Goal: Task Accomplishment & Management: Use online tool/utility

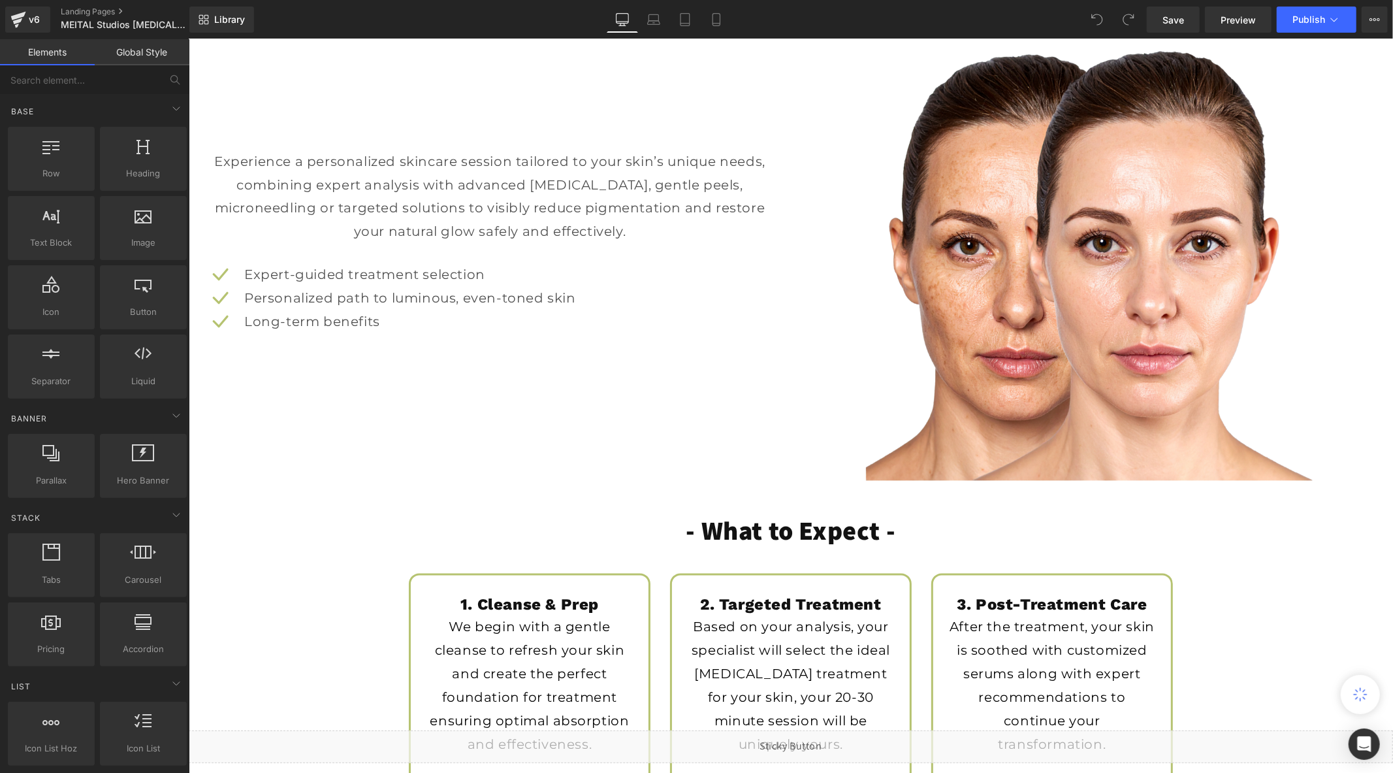
scroll to position [1742, 0]
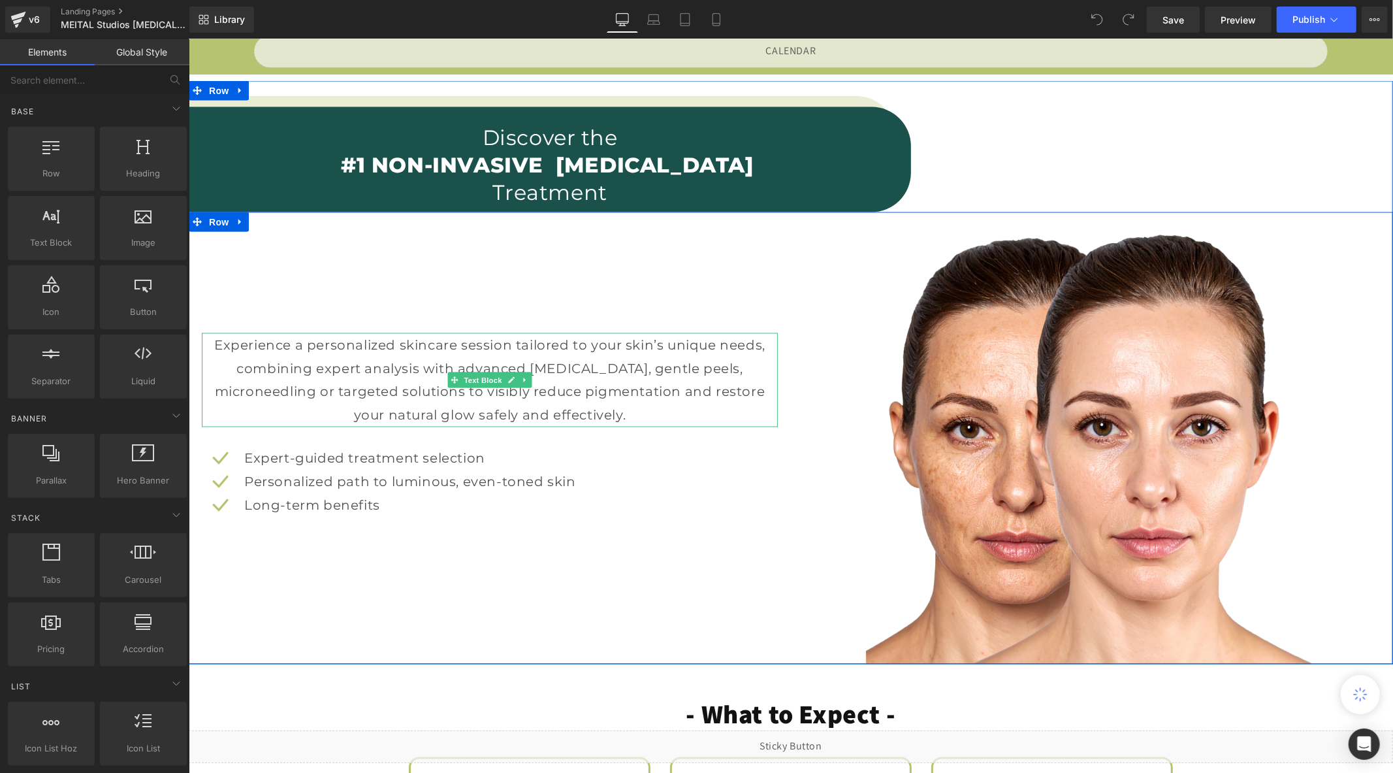
click at [371, 366] on p "Experience a personalized skincare session tailored to your skin’s unique needs…" at bounding box center [489, 380] width 563 height 94
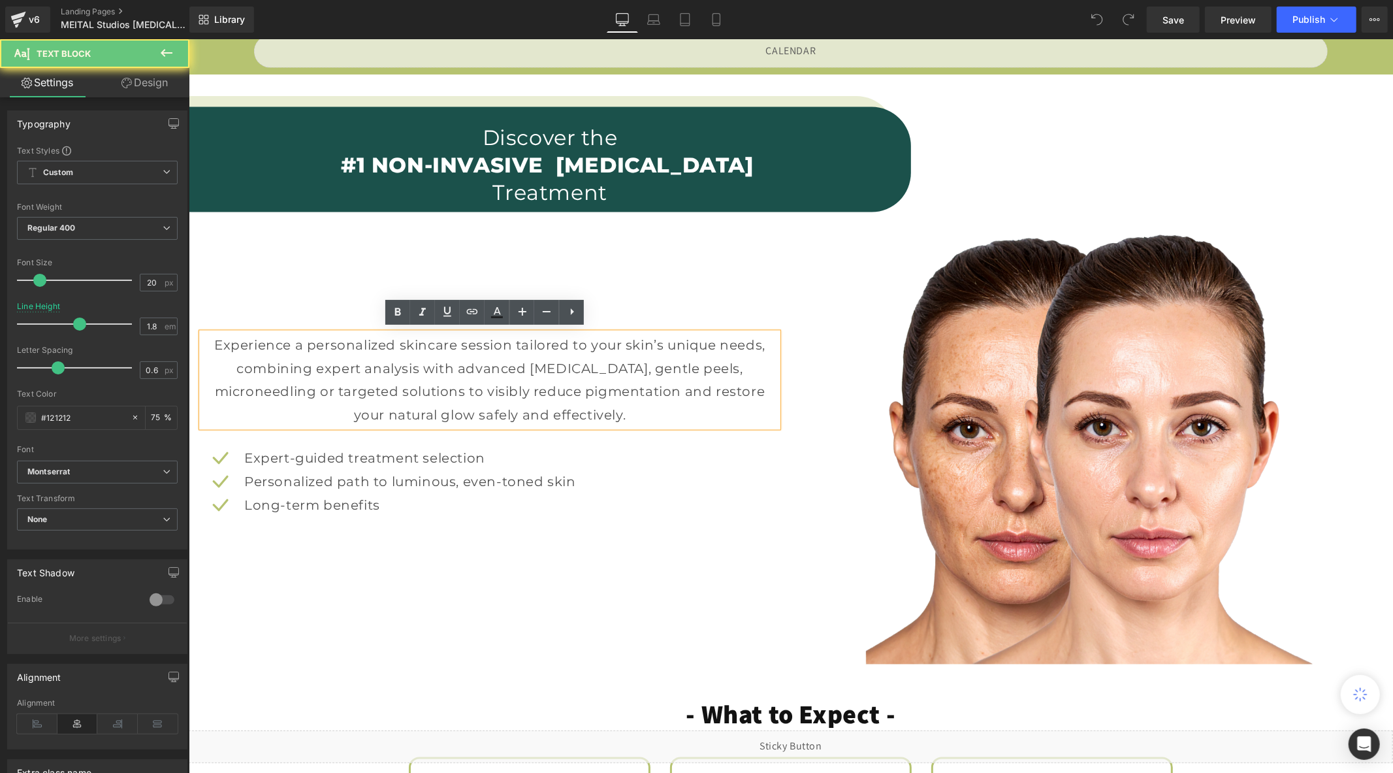
click at [344, 368] on p "Experience a personalized skincare session tailored to your skin’s unique needs…" at bounding box center [489, 380] width 563 height 94
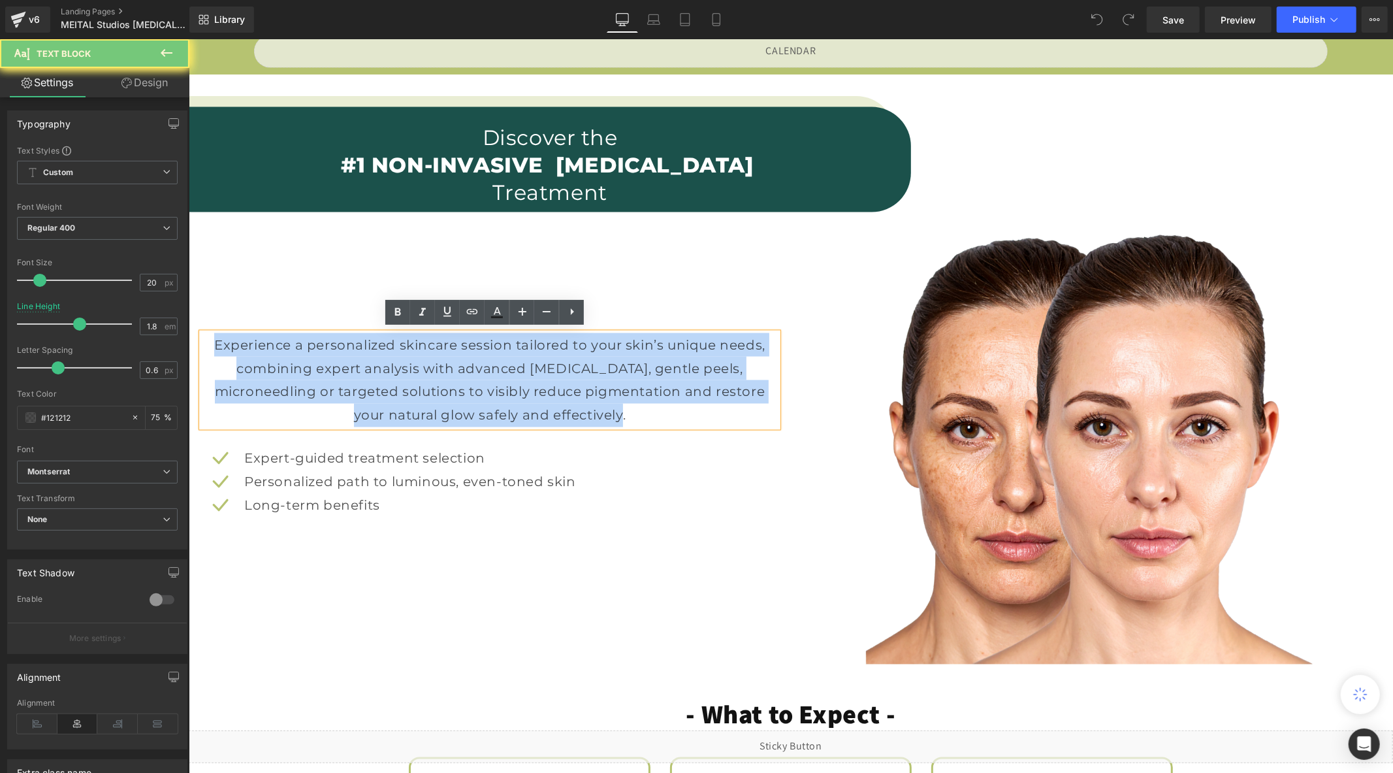
click at [344, 368] on p "Experience a personalized skincare session tailored to your skin’s unique needs…" at bounding box center [489, 380] width 563 height 94
paste div
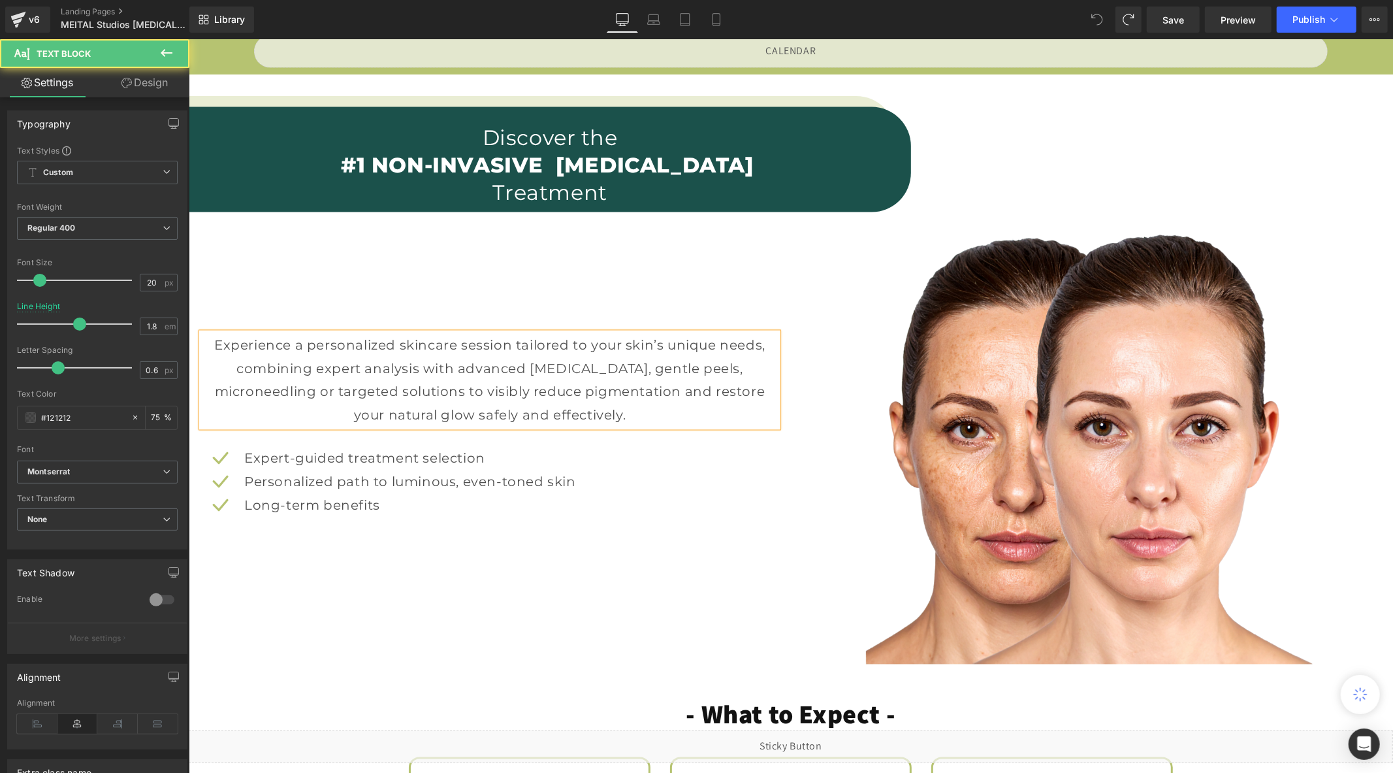
click at [372, 377] on p "Experience a personalized skincare session tailored to your skin’s unique needs…" at bounding box center [489, 380] width 563 height 94
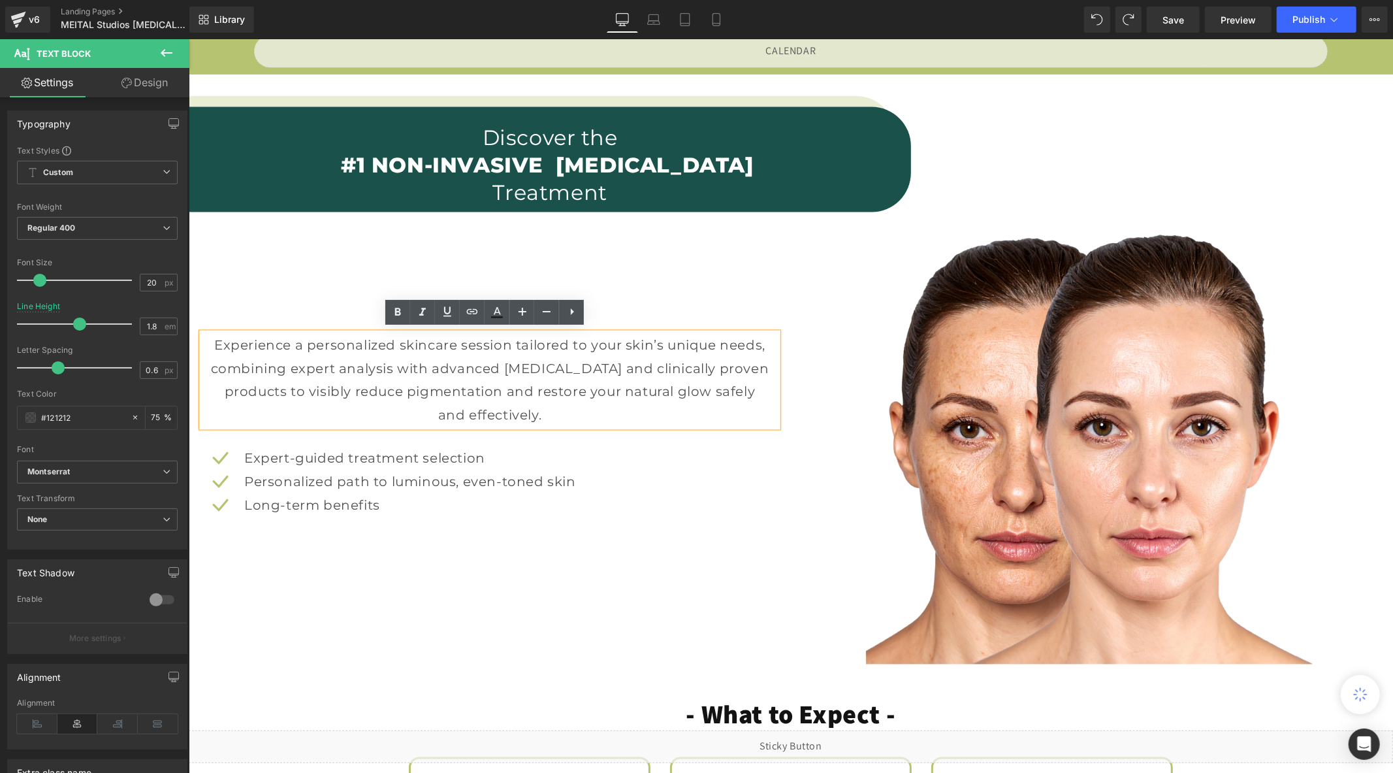
click at [515, 402] on p "Experience a personalized skincare session tailored to your skin’s unique needs…" at bounding box center [489, 380] width 563 height 94
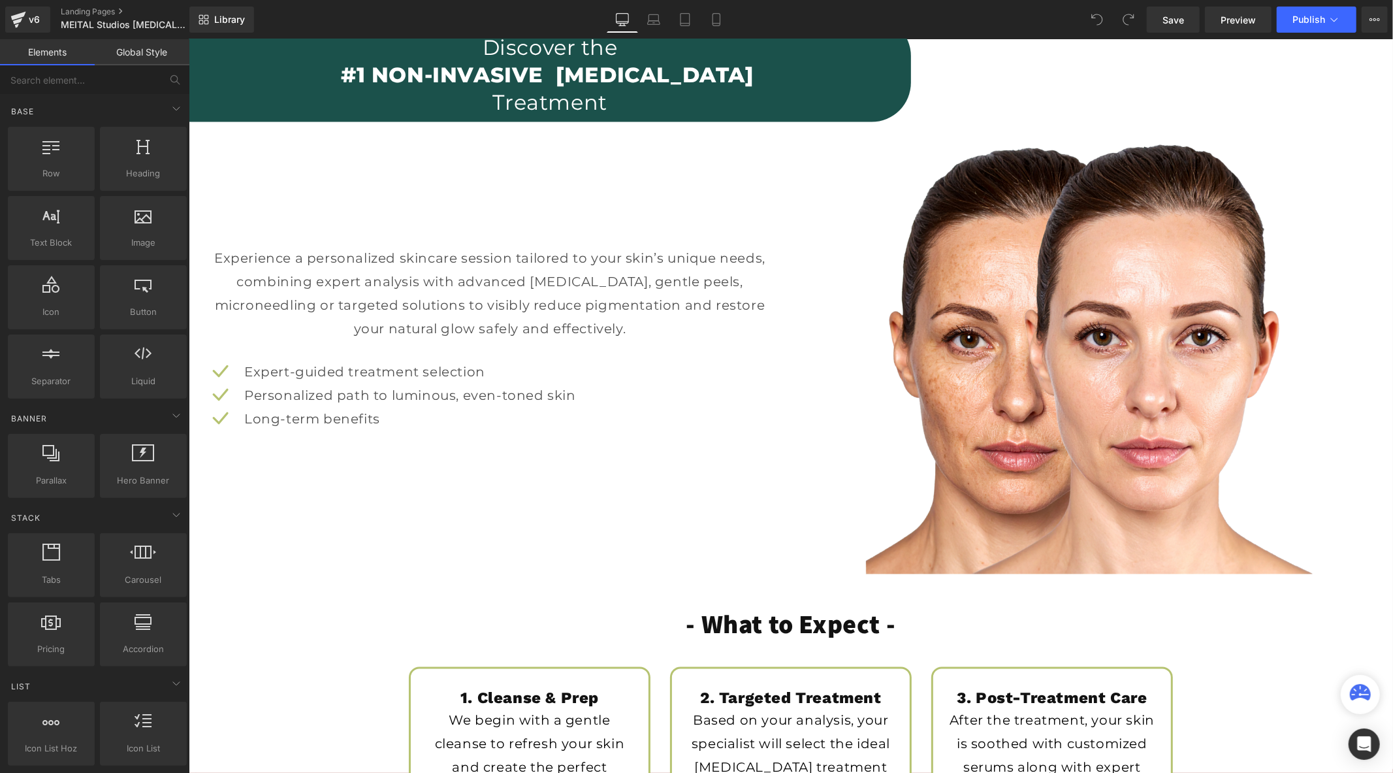
scroll to position [1814, 0]
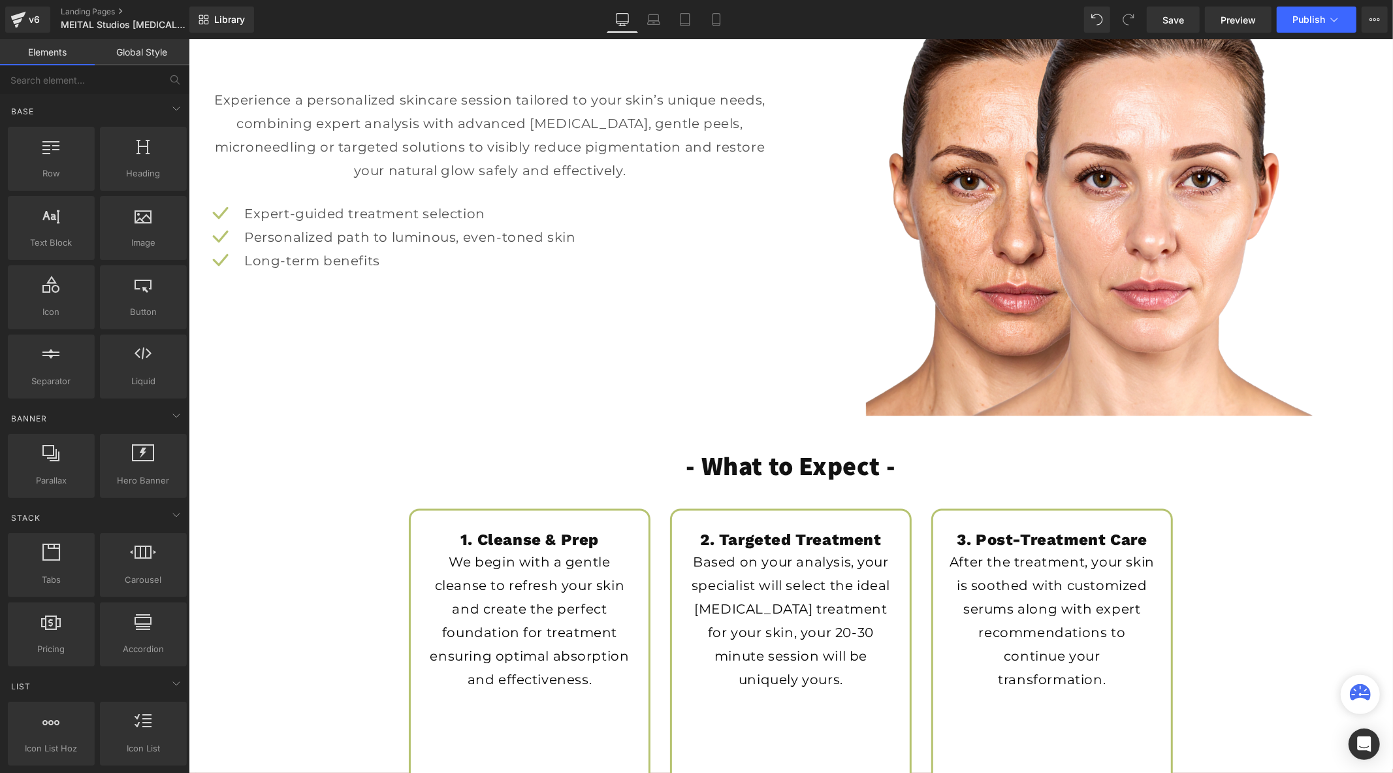
click at [188, 39] on span "Text Block" at bounding box center [188, 39] width 0 height 0
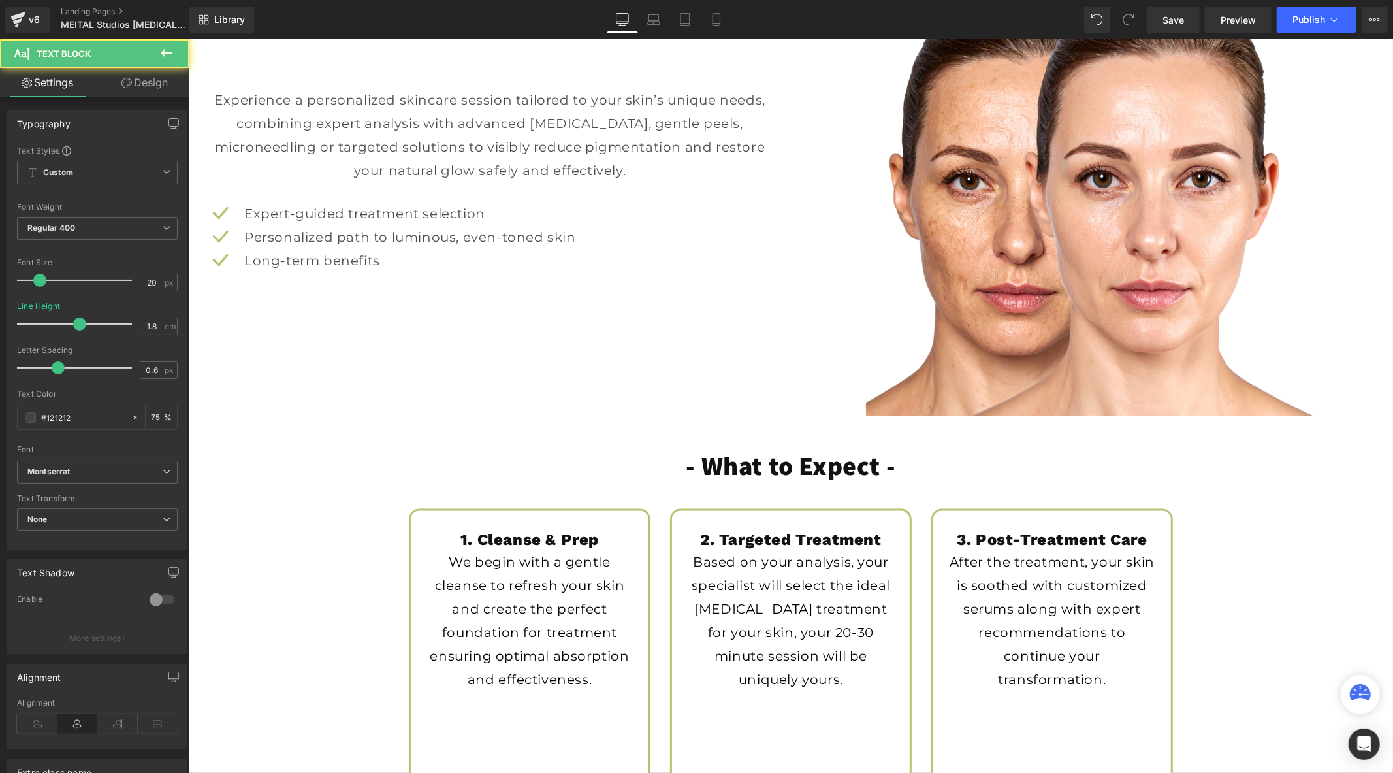
click at [365, 182] on p "Experience a personalized skincare session tailored to your skin’s unique needs…" at bounding box center [489, 135] width 563 height 94
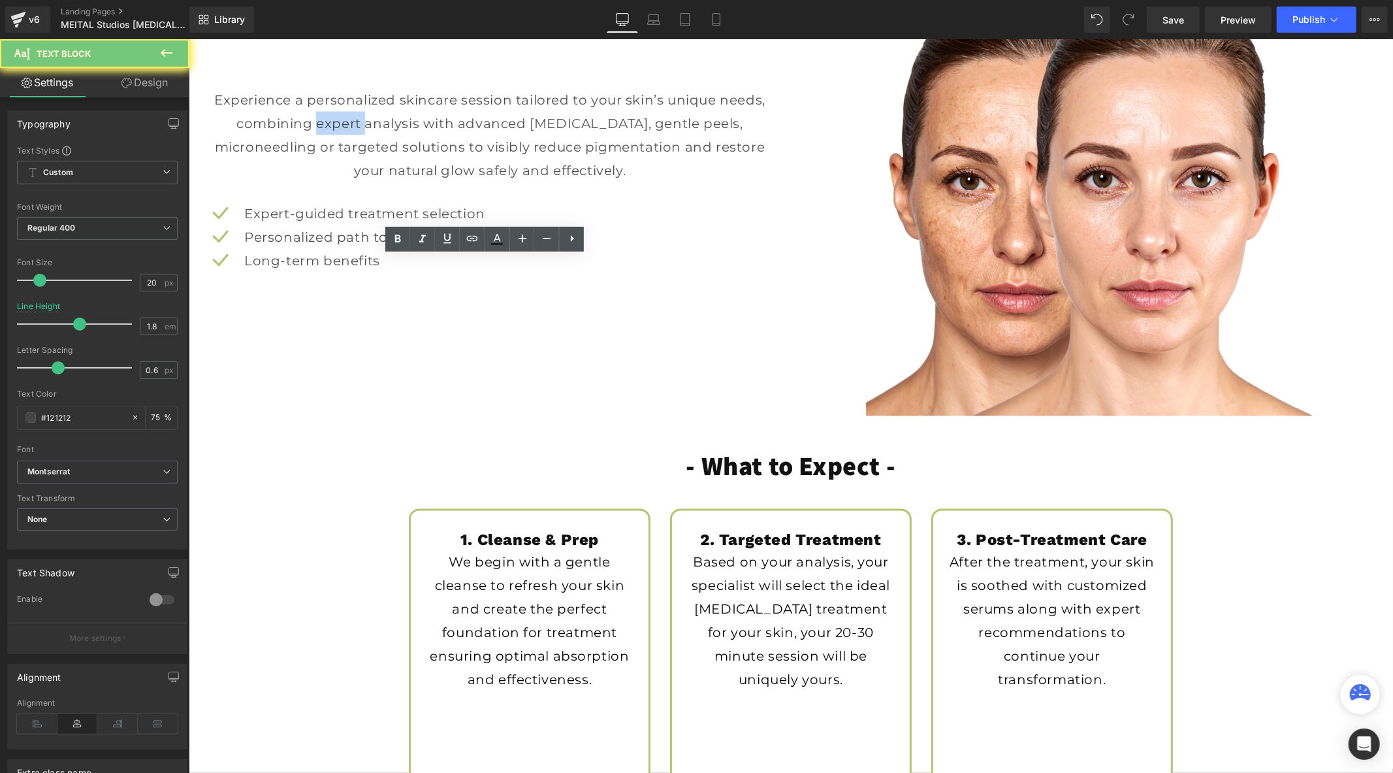
click at [365, 182] on p "Experience a personalized skincare session tailored to your skin’s unique needs…" at bounding box center [489, 135] width 563 height 94
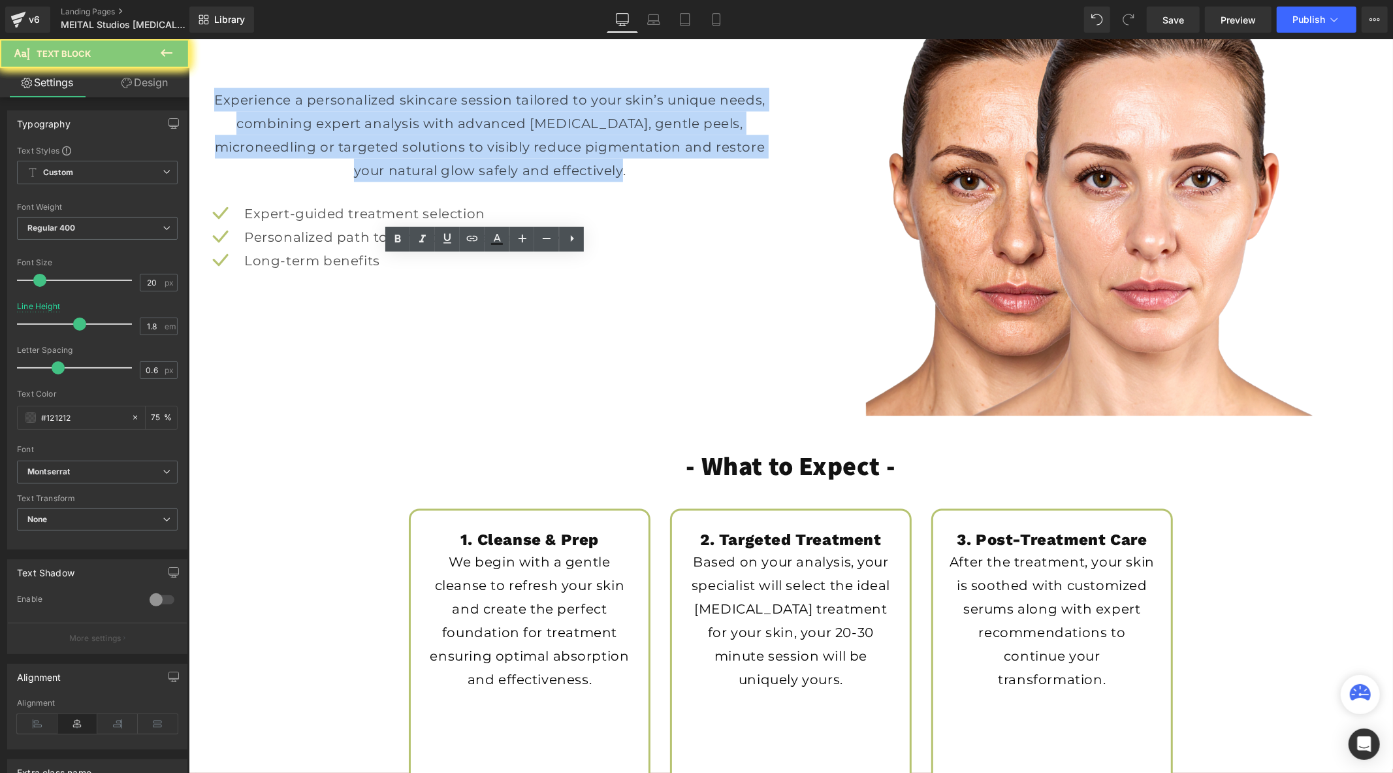
click at [365, 182] on p "Experience a personalized skincare session tailored to your skin’s unique needs…" at bounding box center [489, 135] width 563 height 94
paste div
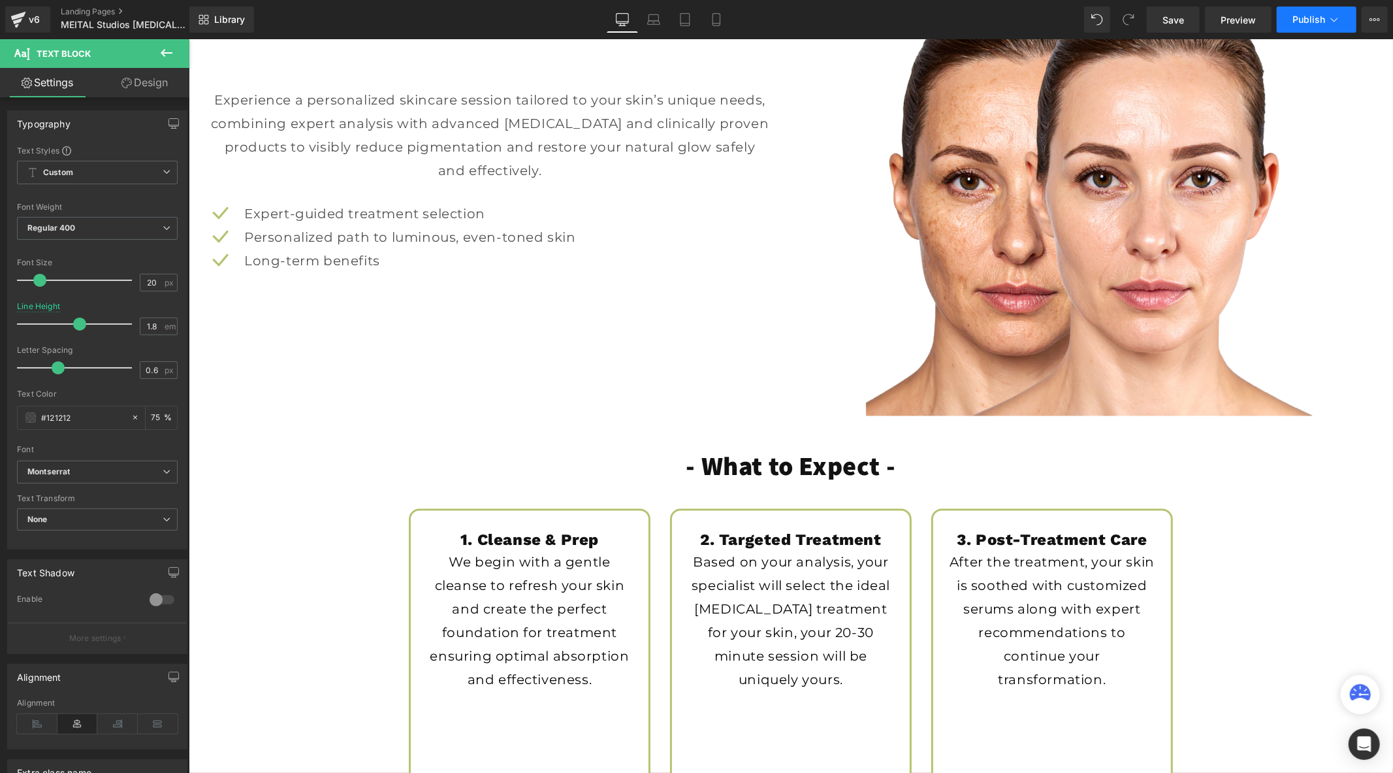
click at [1286, 18] on button "Publish" at bounding box center [1317, 20] width 80 height 26
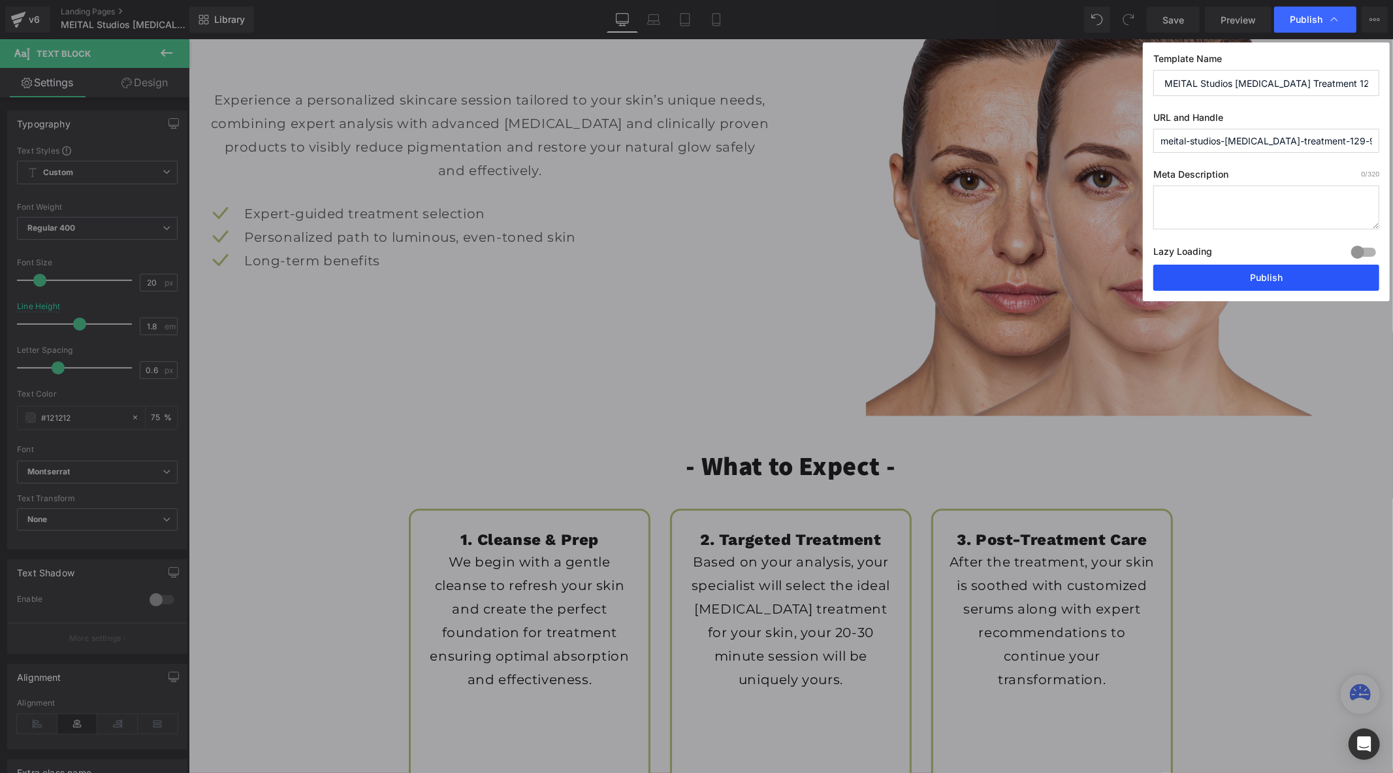
click at [1233, 276] on button "Publish" at bounding box center [1267, 278] width 226 height 26
